Goal: Information Seeking & Learning: Learn about a topic

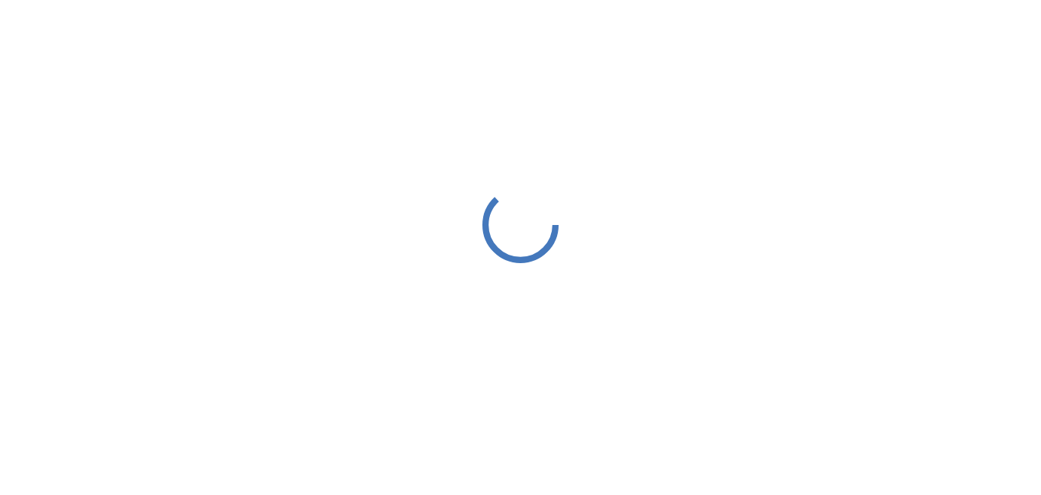
click at [569, 207] on div at bounding box center [520, 224] width 1041 height 449
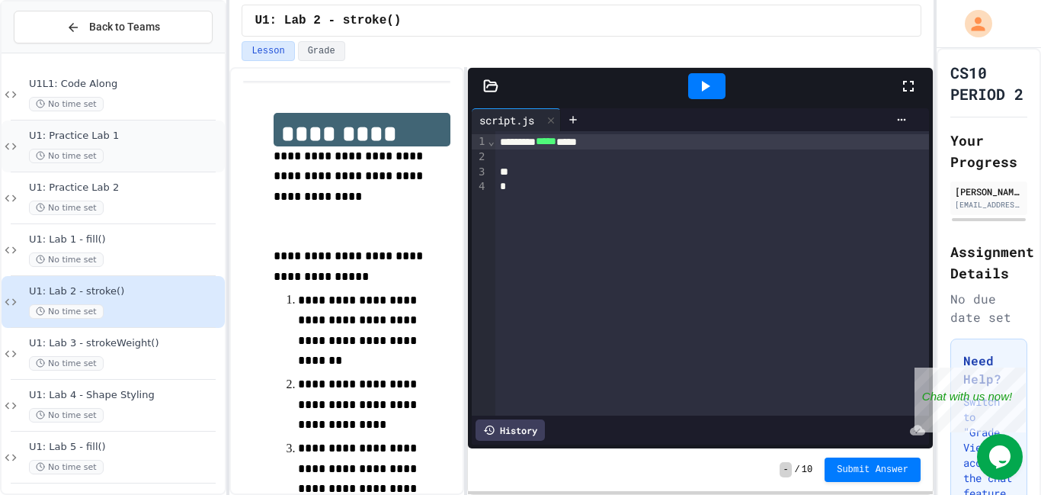
click at [125, 155] on div "No time set" at bounding box center [125, 156] width 193 height 14
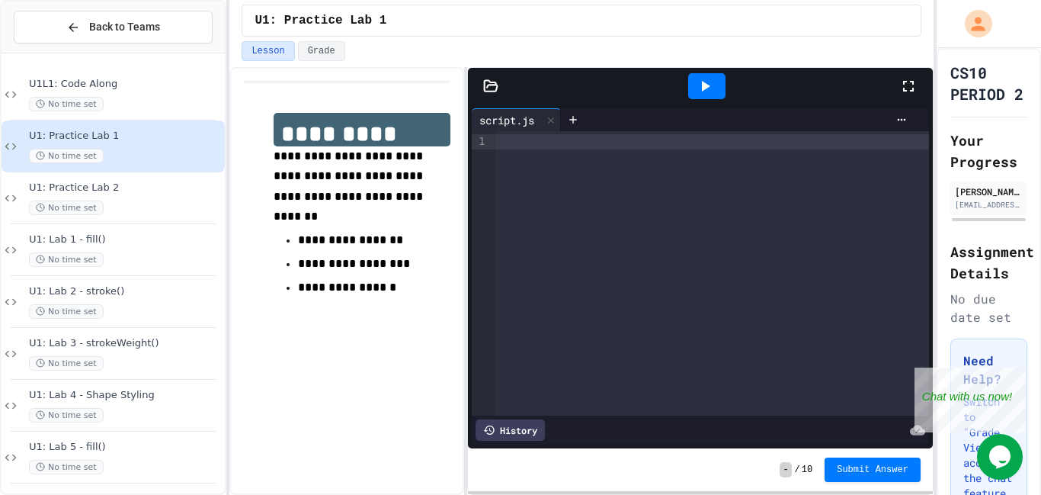
click at [589, 147] on div at bounding box center [712, 141] width 434 height 15
click at [82, 194] on div "U1: Practice Lab 2 No time set" at bounding box center [125, 198] width 193 height 34
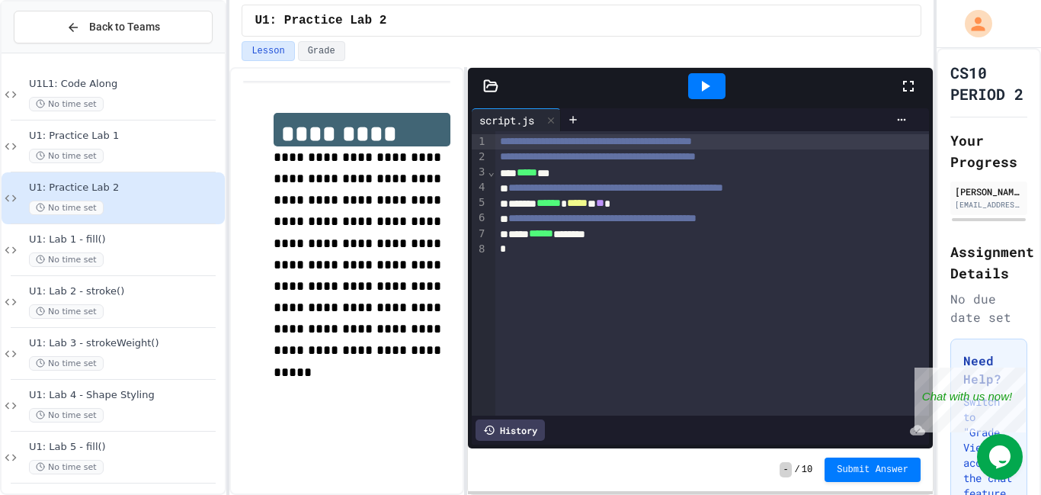
click at [708, 62] on div "Lesson Grade" at bounding box center [580, 54] width 703 height 26
click at [709, 77] on icon at bounding box center [705, 86] width 18 height 18
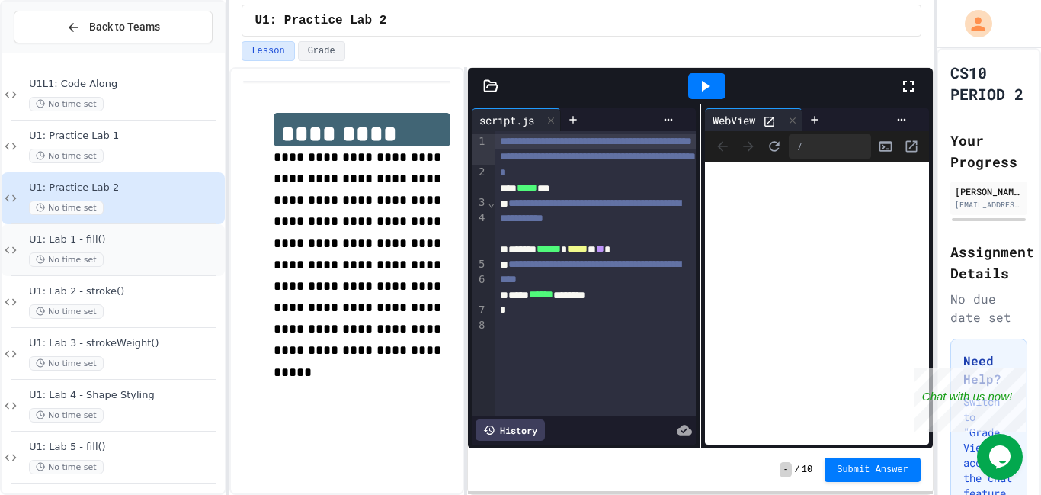
scroll to position [213, 0]
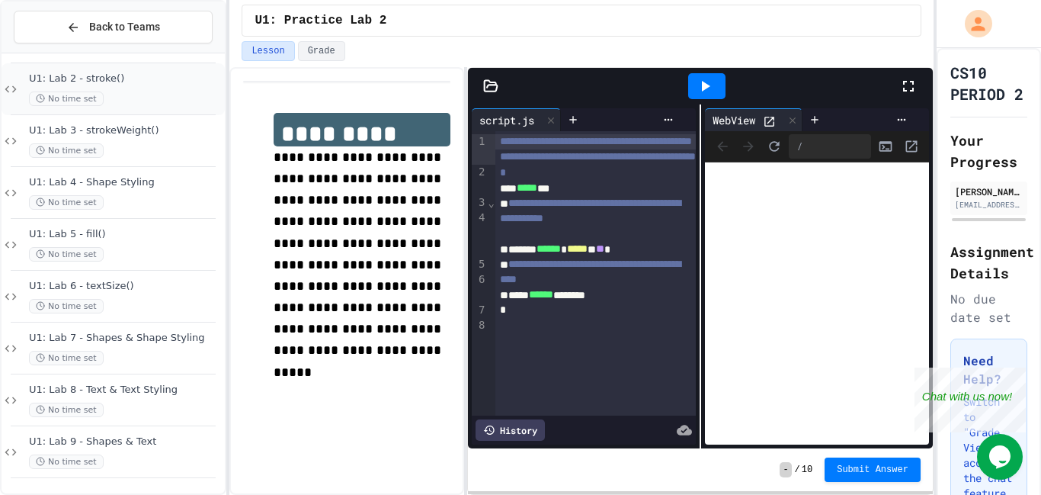
click at [187, 84] on span "U1: Lab 2 - stroke()" at bounding box center [125, 78] width 193 height 13
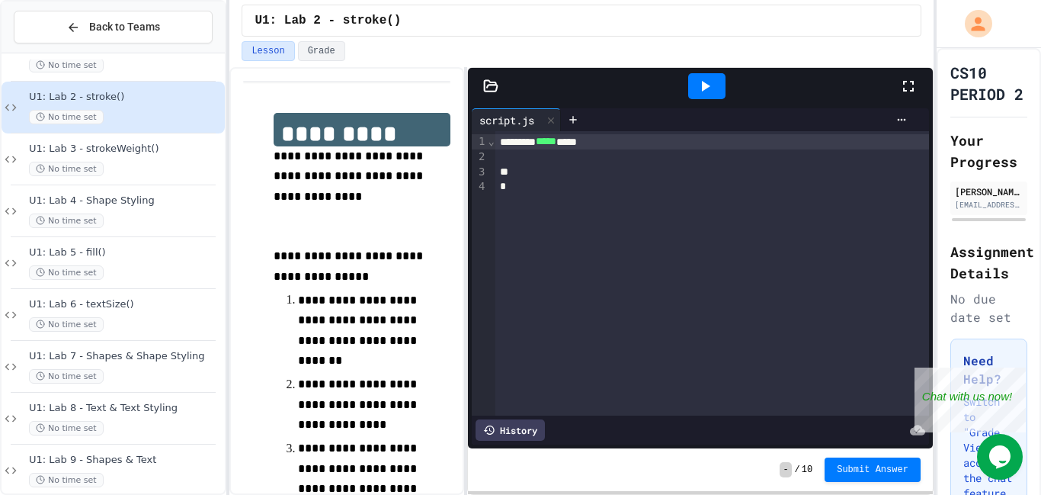
scroll to position [155, 0]
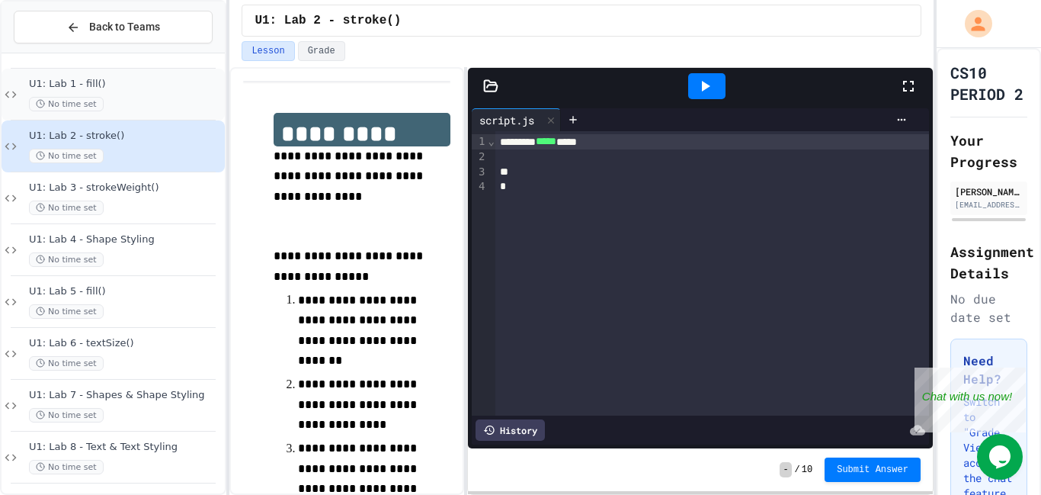
click at [134, 94] on div "U1: Lab 1 - fill() No time set" at bounding box center [125, 95] width 193 height 34
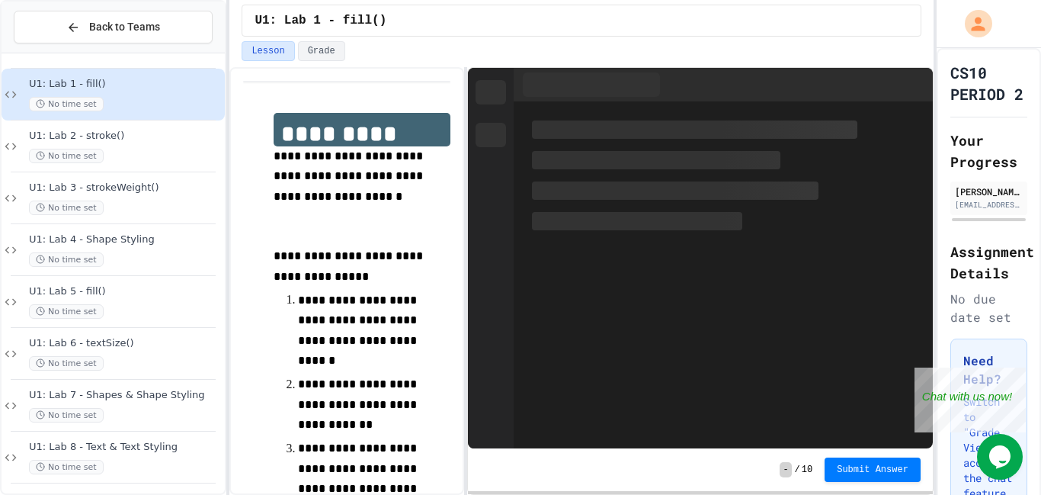
scroll to position [104, 0]
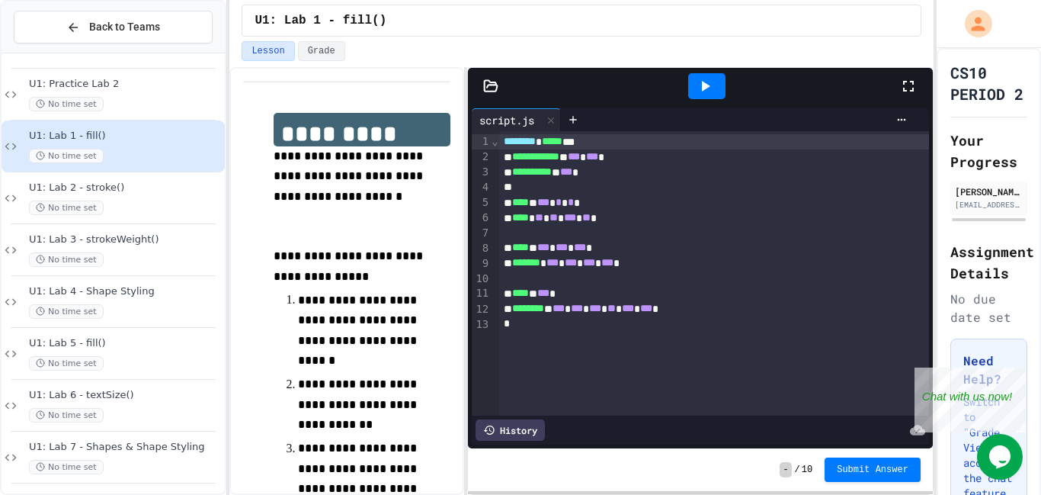
click at [729, 90] on div at bounding box center [706, 86] width 53 height 41
click at [706, 97] on div at bounding box center [706, 86] width 37 height 26
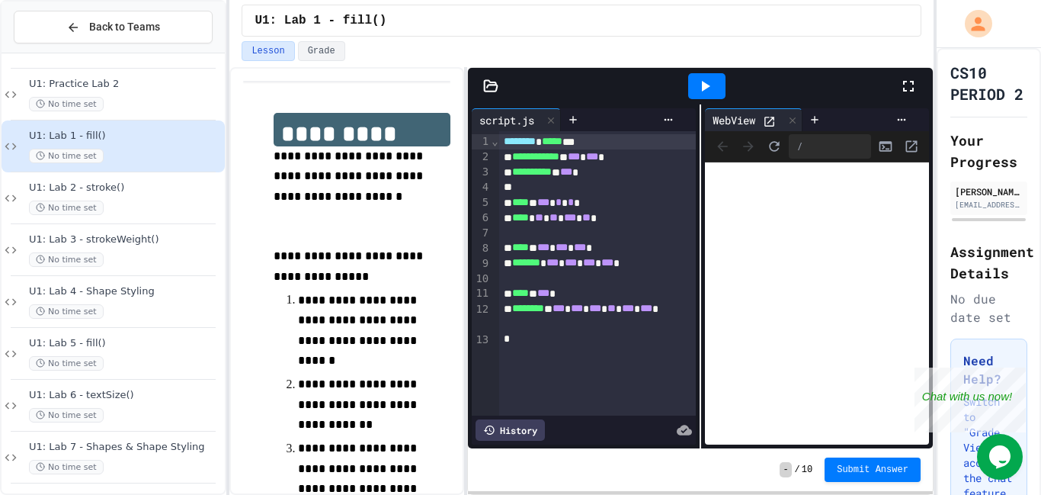
click at [706, 82] on icon at bounding box center [705, 86] width 18 height 18
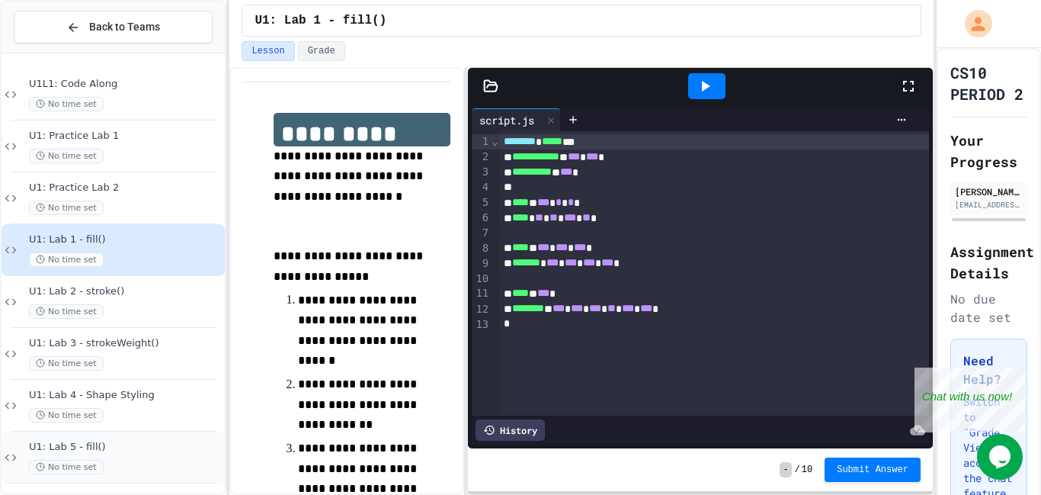
click at [132, 436] on div "U1: Lab 5 - fill() No time set" at bounding box center [113, 457] width 223 height 52
